Goal: Transaction & Acquisition: Purchase product/service

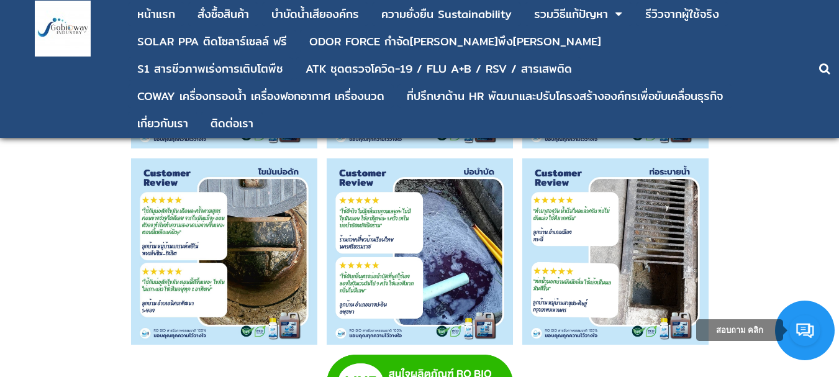
scroll to position [5476, 0]
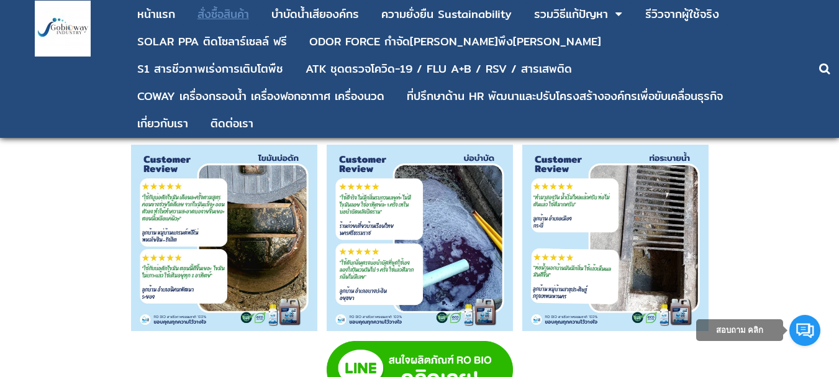
click at [230, 17] on div "สั่งซื้อสินค้า" at bounding box center [224, 14] width 52 height 11
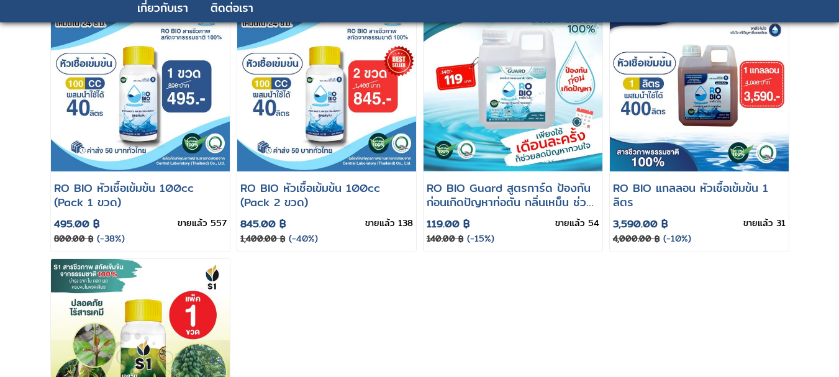
scroll to position [162, 0]
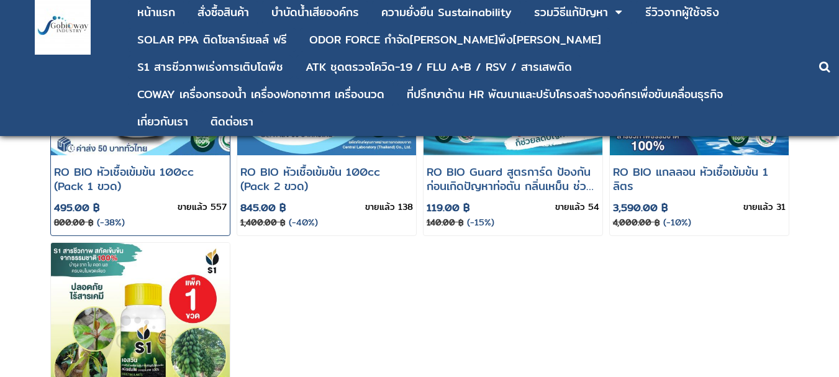
click at [139, 165] on link at bounding box center [140, 104] width 179 height 263
